Goal: Transaction & Acquisition: Purchase product/service

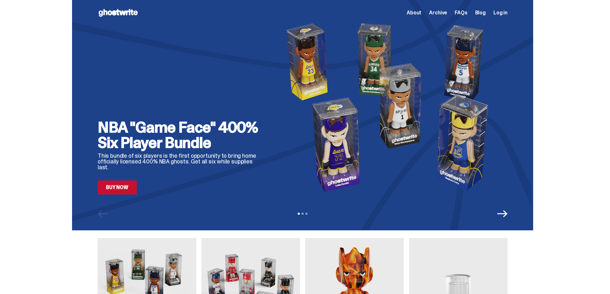
click at [117, 191] on link "Buy Now" at bounding box center [117, 187] width 39 height 14
click at [505, 215] on icon "Next" at bounding box center [502, 214] width 10 height 10
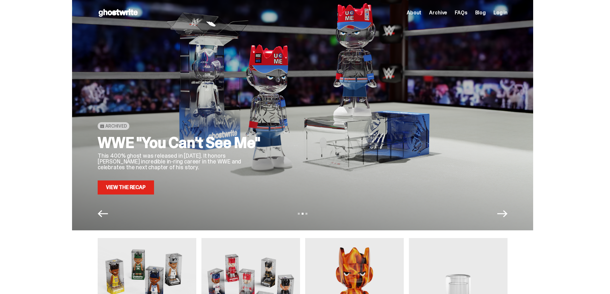
click at [505, 215] on icon "Next" at bounding box center [502, 214] width 10 height 10
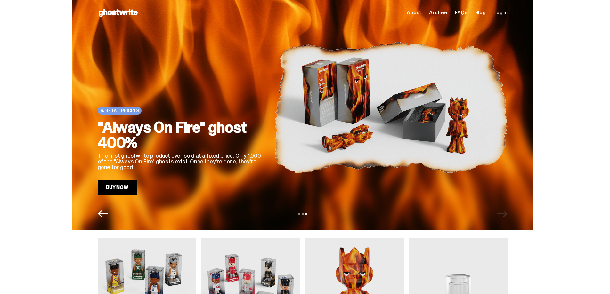
click at [505, 215] on div "View slide 1 View slide 2 View slide 3" at bounding box center [302, 214] width 461 height 10
click at [110, 212] on div "View slide 1 View slide 2 View slide 3" at bounding box center [302, 214] width 461 height 10
click at [108, 211] on icon "Previous" at bounding box center [103, 214] width 10 height 10
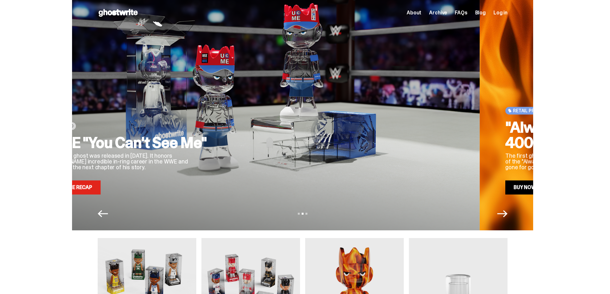
click at [107, 212] on icon "Previous" at bounding box center [103, 214] width 10 height 10
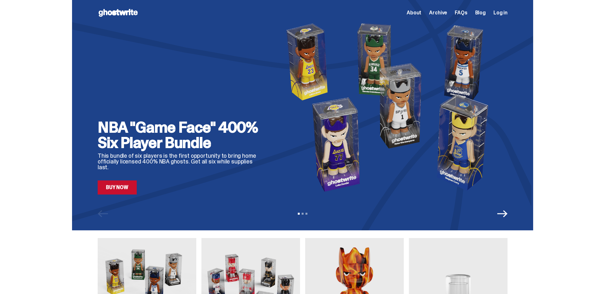
click at [135, 193] on link "Buy Now" at bounding box center [117, 187] width 39 height 14
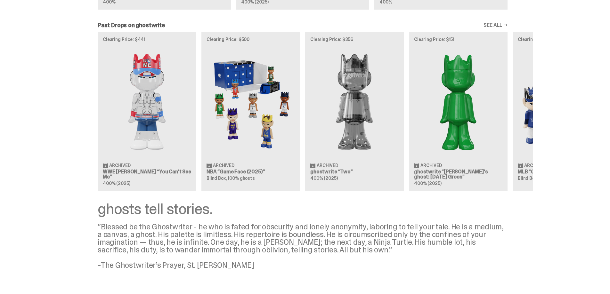
scroll to position [576, 0]
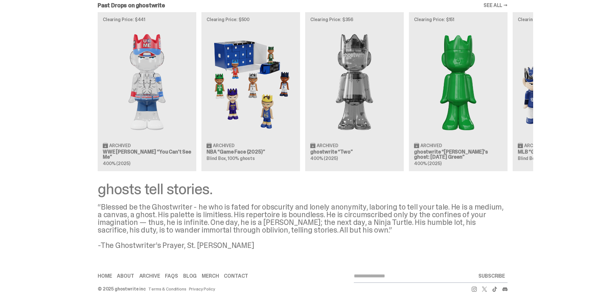
click at [250, 89] on div "Clearing Price: $441 Archived WWE John Cena “You Can't See Me” 400% (2025) Clea…" at bounding box center [302, 91] width 461 height 159
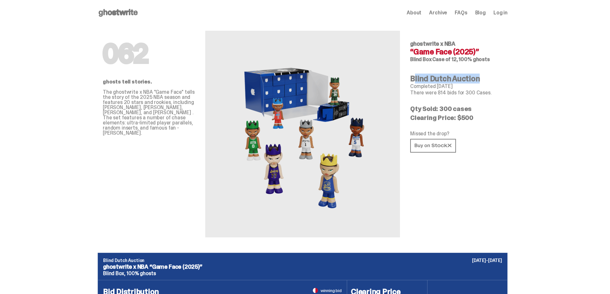
drag, startPoint x: 492, startPoint y: 78, endPoint x: 413, endPoint y: 77, distance: 78.7
click at [414, 77] on h4 "Blind Dutch Auction" at bounding box center [456, 79] width 92 height 8
click at [492, 137] on div "Missed the drop?" at bounding box center [456, 142] width 92 height 22
